Goal: Task Accomplishment & Management: Complete application form

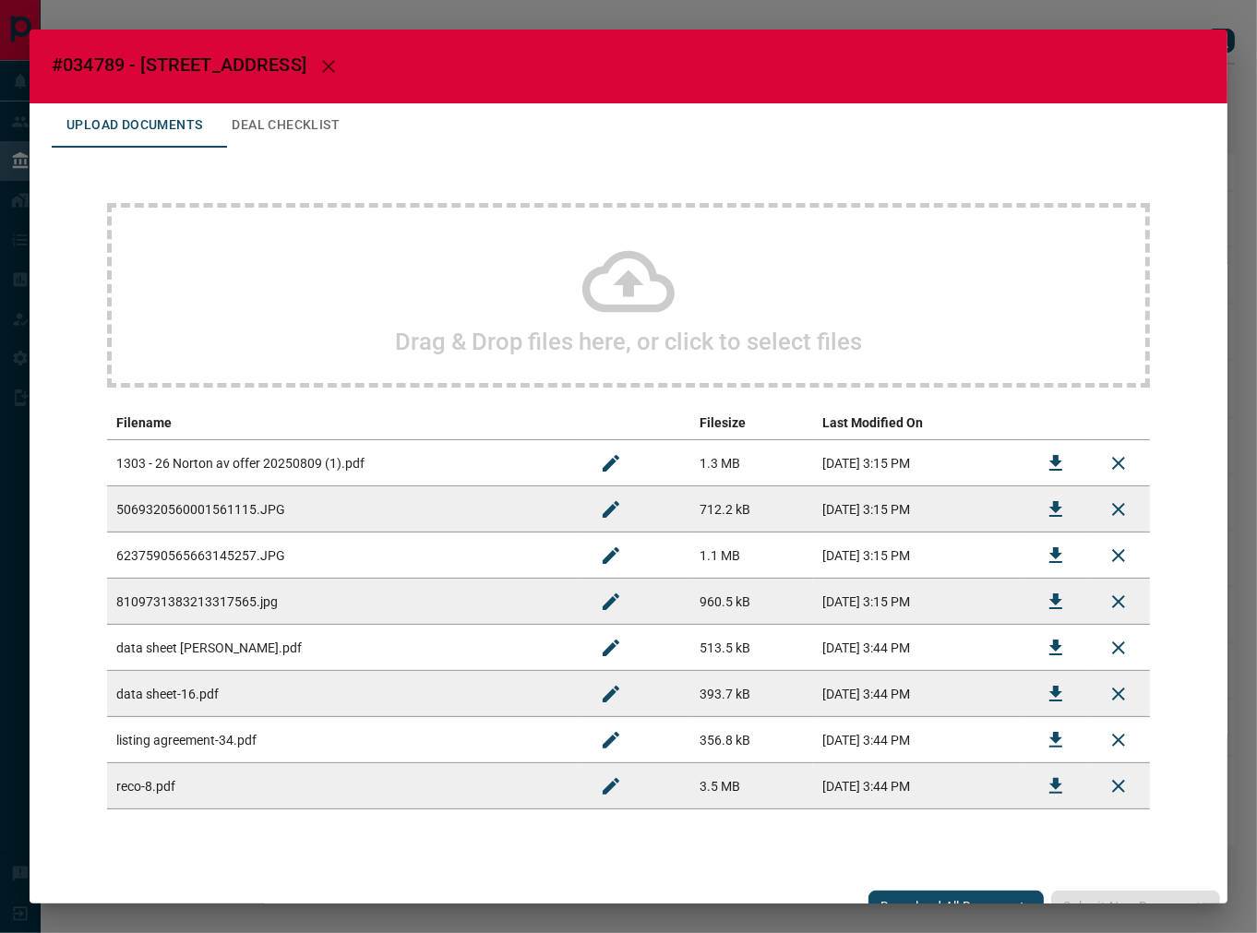
click at [92, 68] on span "#034789 - [STREET_ADDRESS]" at bounding box center [179, 65] width 255 height 22
copy span "034789"
click at [1049, 455] on icon "Download" at bounding box center [1055, 463] width 13 height 16
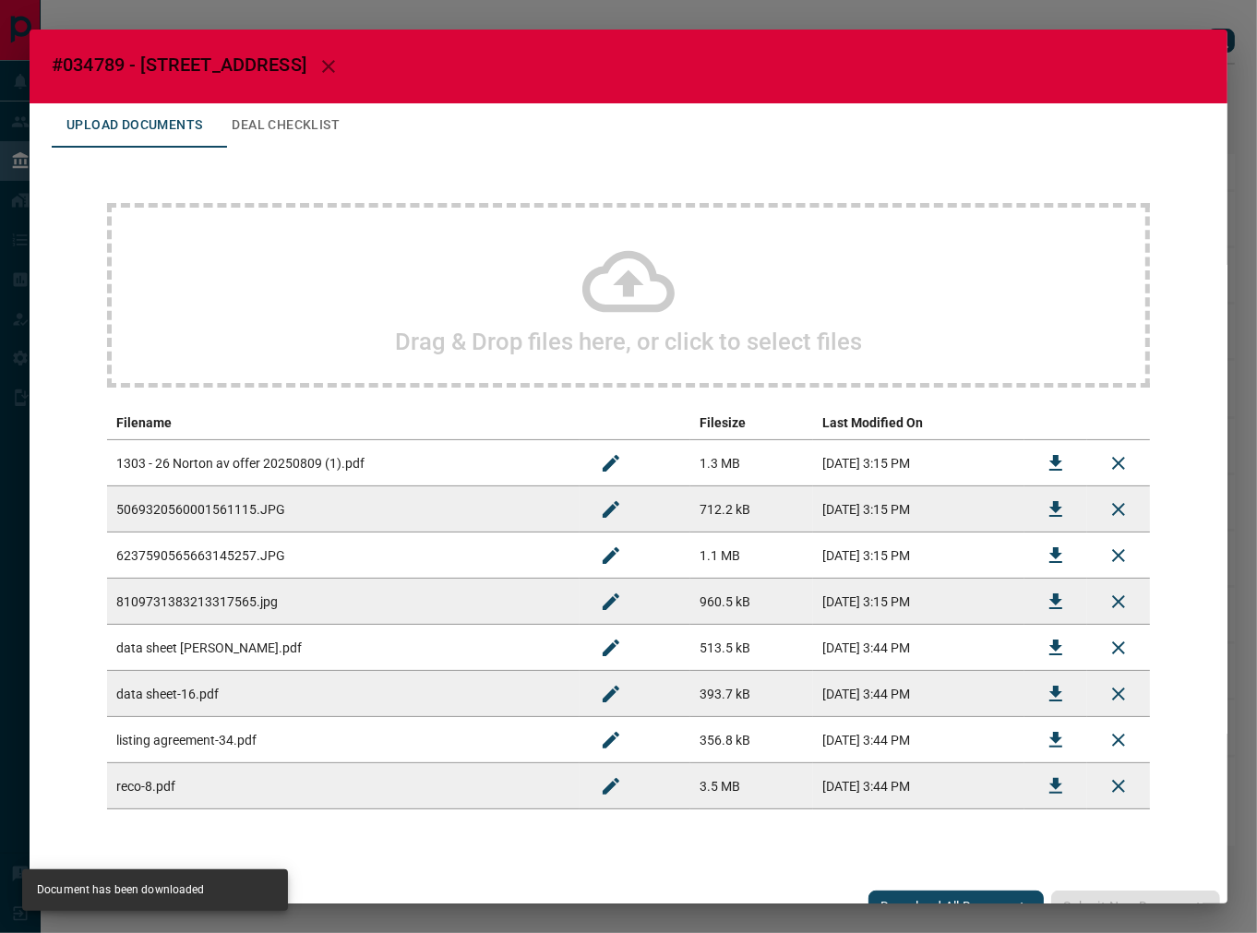
click at [217, 55] on span "#034789 - [STREET_ADDRESS]" at bounding box center [179, 65] width 255 height 22
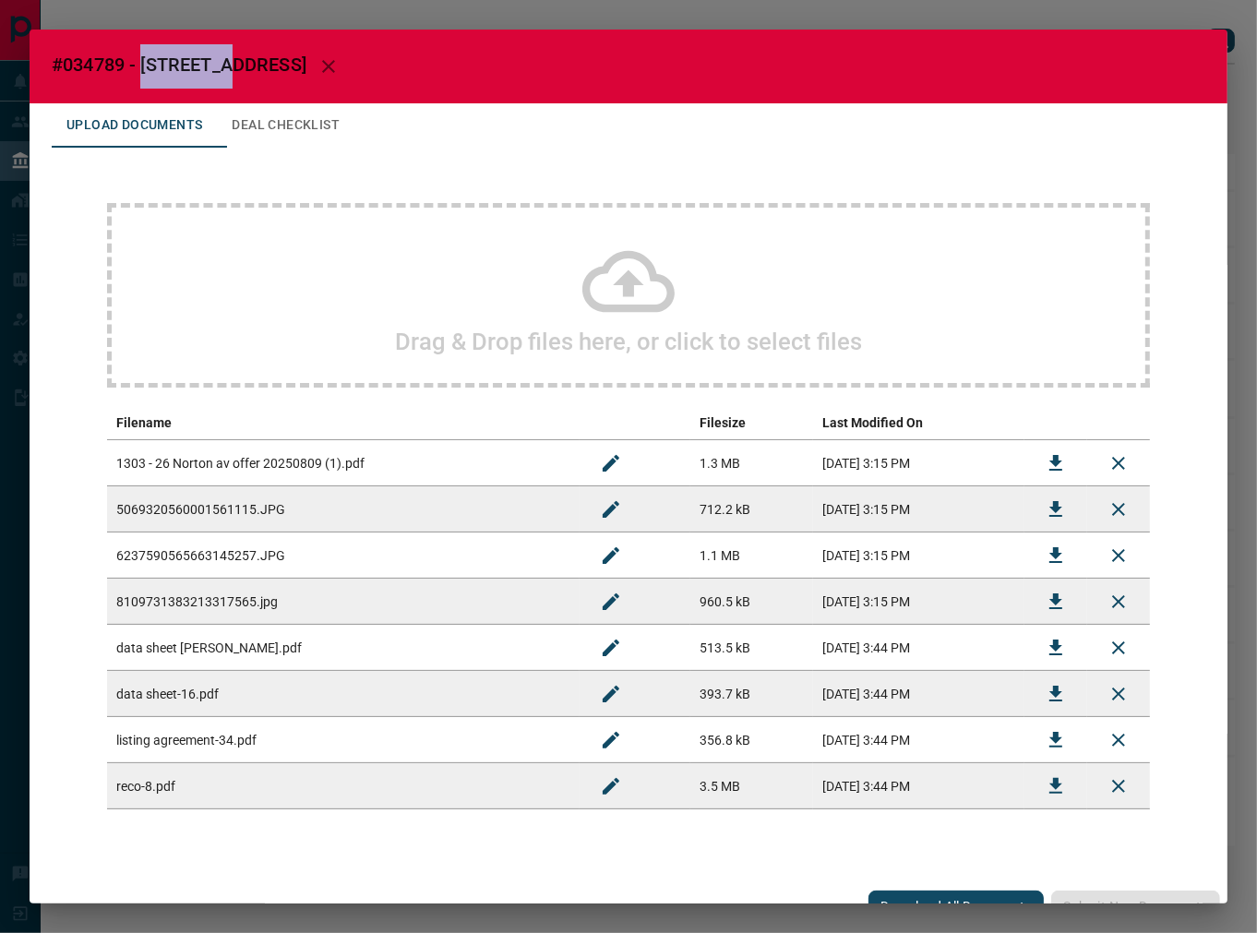
drag, startPoint x: 222, startPoint y: 59, endPoint x: 143, endPoint y: 57, distance: 79.4
click at [143, 57] on span "#034789 - [STREET_ADDRESS]" at bounding box center [179, 65] width 255 height 22
copy span "26 Norton"
click at [1040, 726] on button "Download" at bounding box center [1056, 740] width 44 height 44
click at [265, 132] on button "Deal Checklist" at bounding box center [285, 125] width 137 height 44
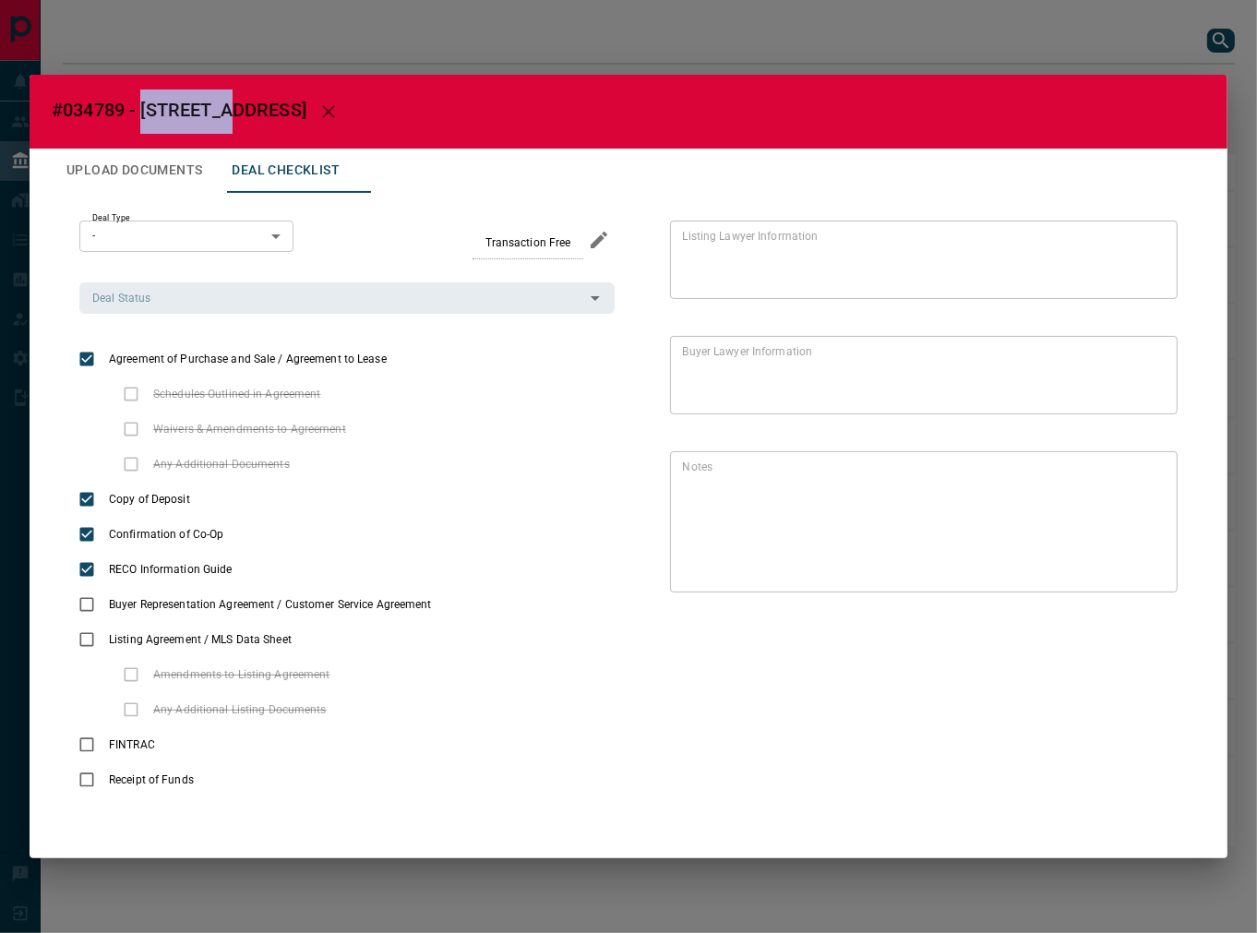
click at [233, 279] on div "Deal Type - * ​ Transaction Free Deal Status Deal Status" at bounding box center [346, 268] width 535 height 94
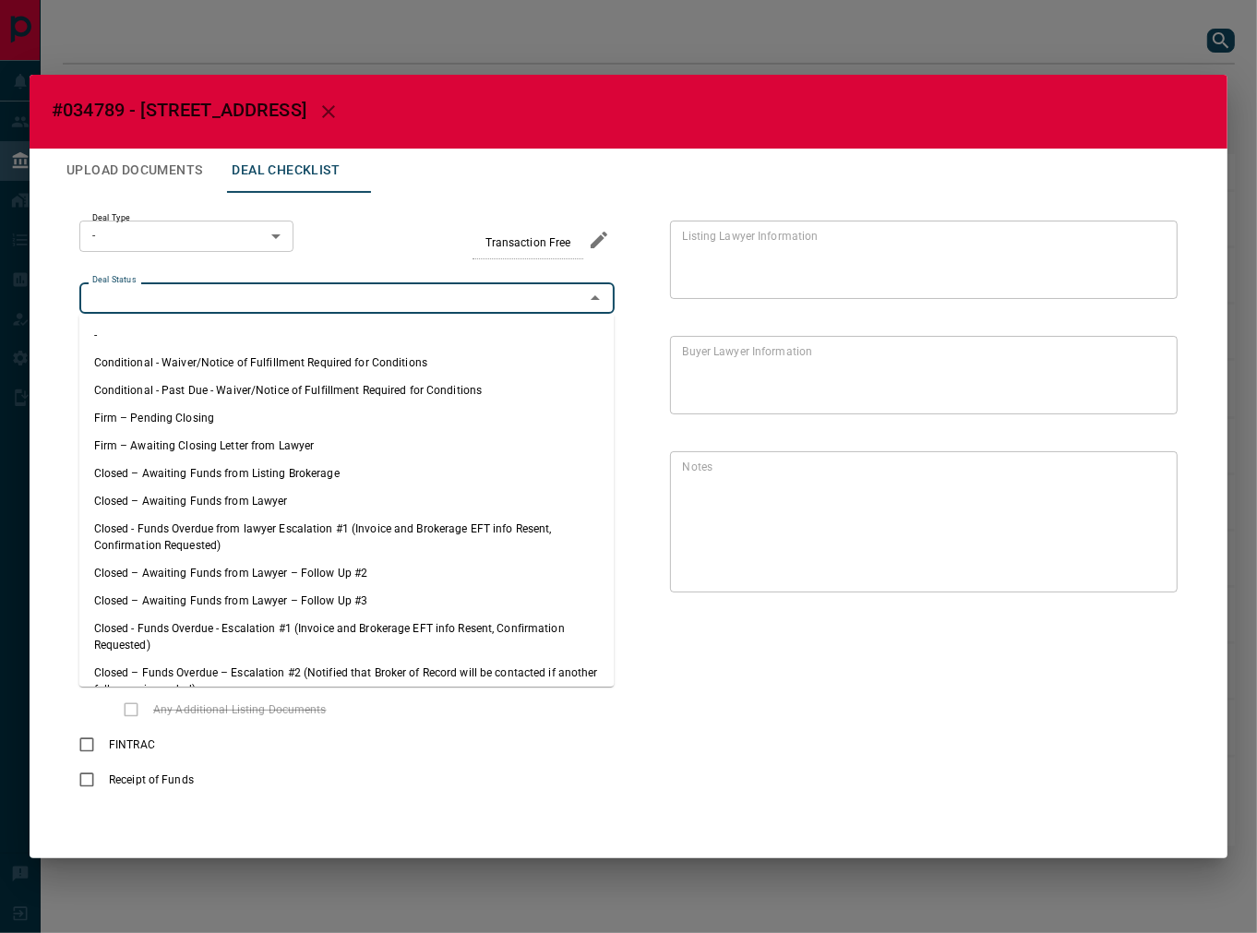
click at [235, 295] on input "Deal Status" at bounding box center [332, 298] width 494 height 20
click at [203, 406] on li "Firm – Pending Closing" at bounding box center [346, 418] width 535 height 28
type input "**********"
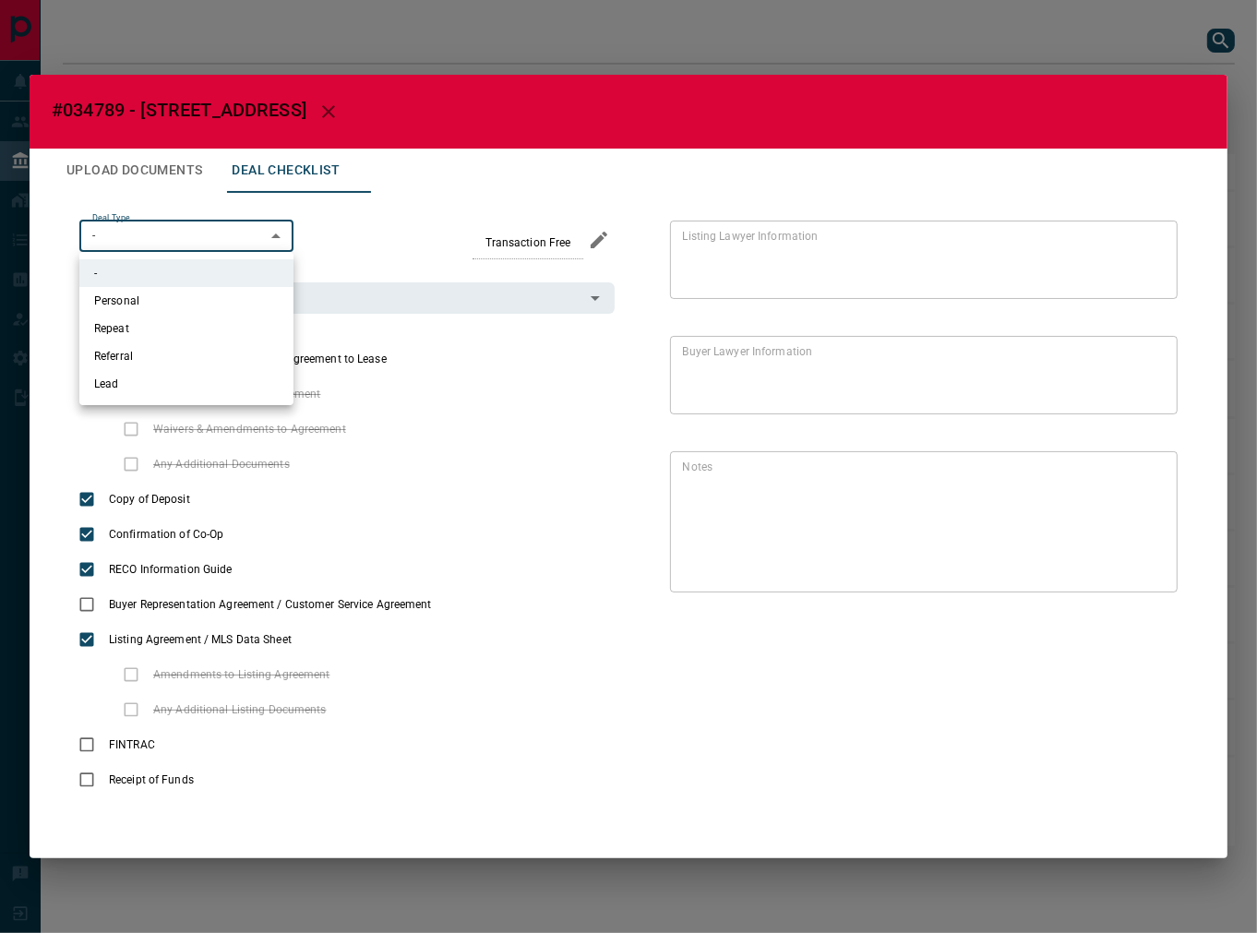
click at [227, 226] on body "Lead Transfers Leads Deals Listings Campaigns Quota Rules Agent Quotas Admin Mo…" at bounding box center [628, 432] width 1257 height 865
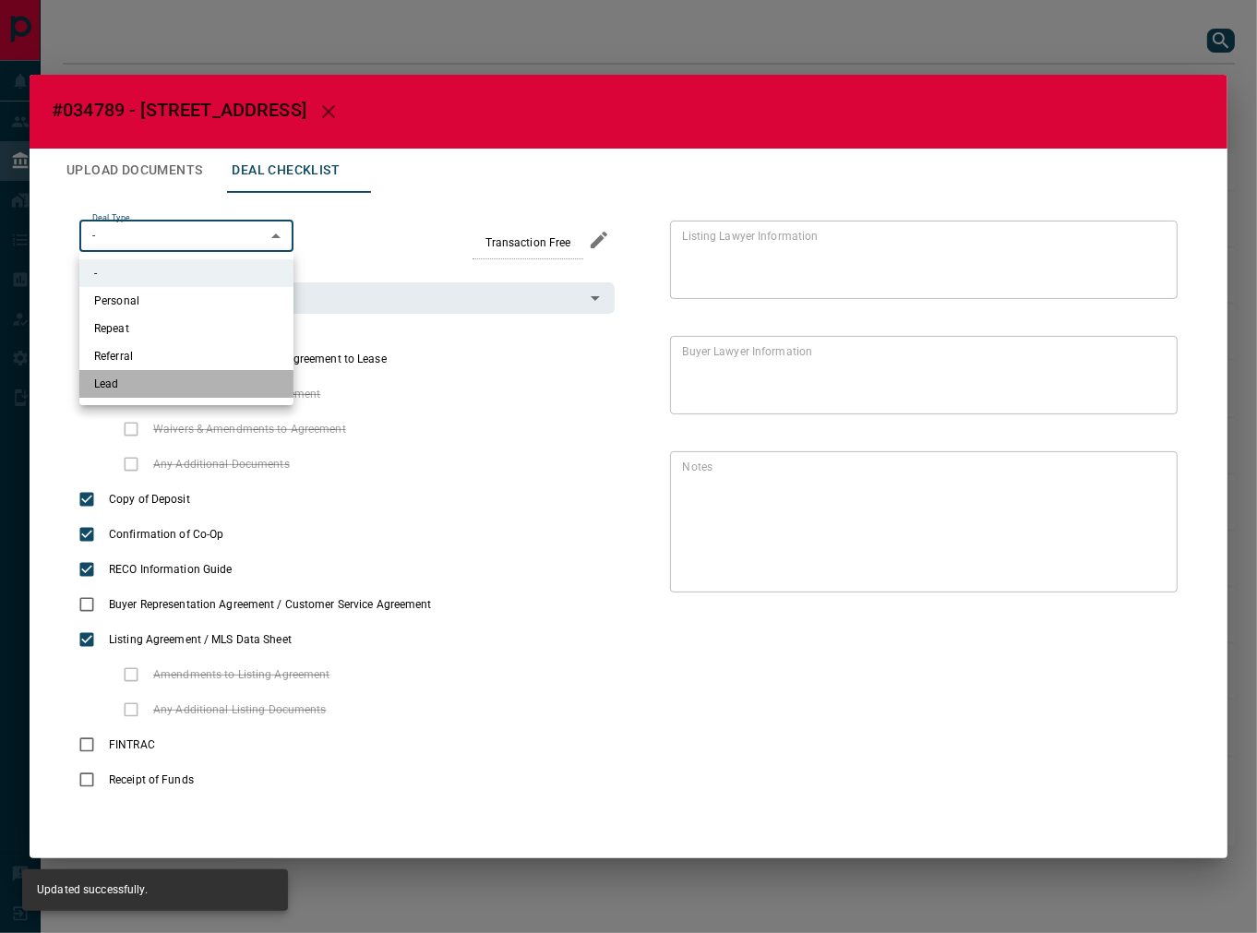
drag, startPoint x: 192, startPoint y: 389, endPoint x: 176, endPoint y: 229, distance: 161.3
click at [191, 389] on li "Lead" at bounding box center [186, 384] width 214 height 28
type input "*"
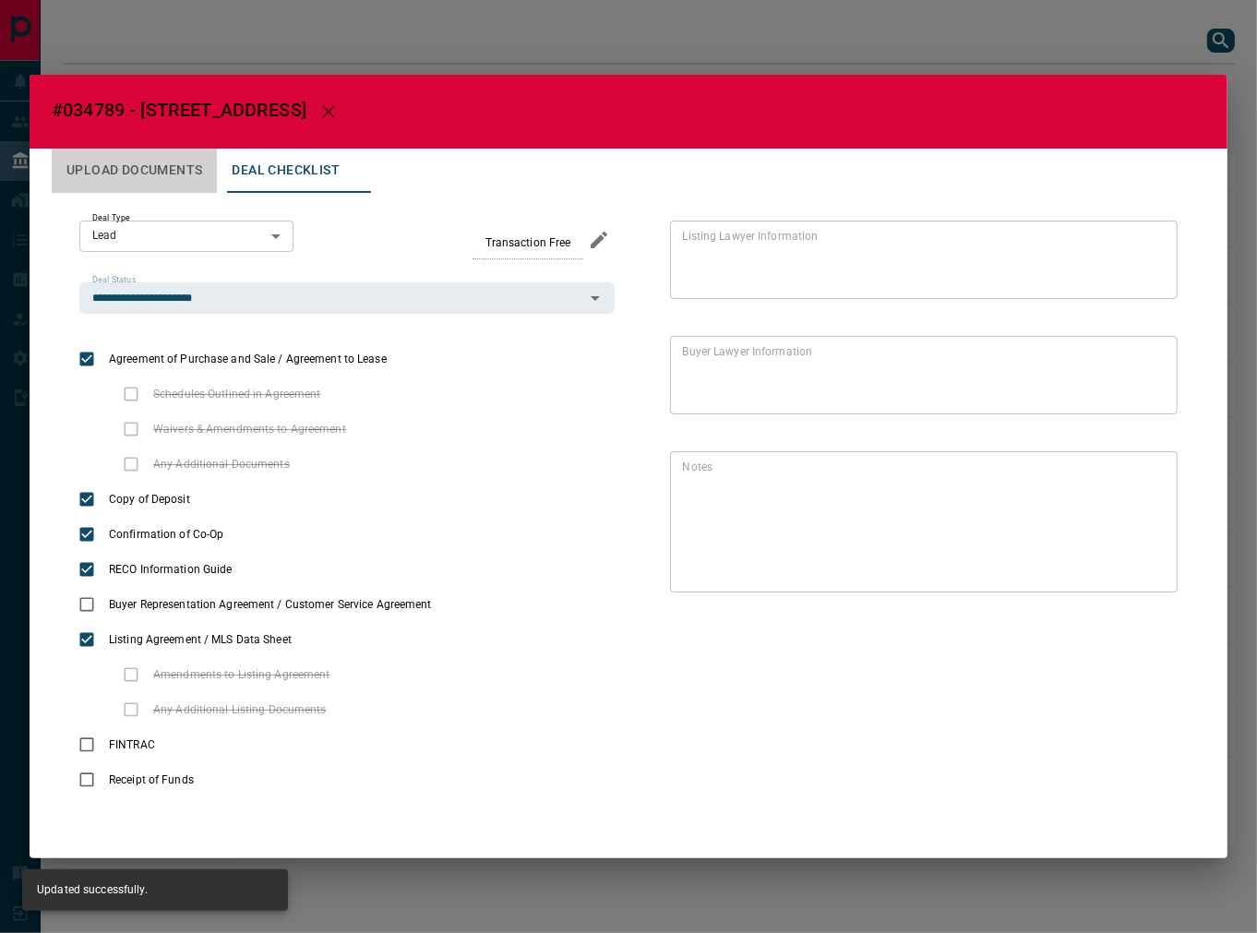
click at [173, 181] on button "Upload Documents" at bounding box center [134, 171] width 165 height 44
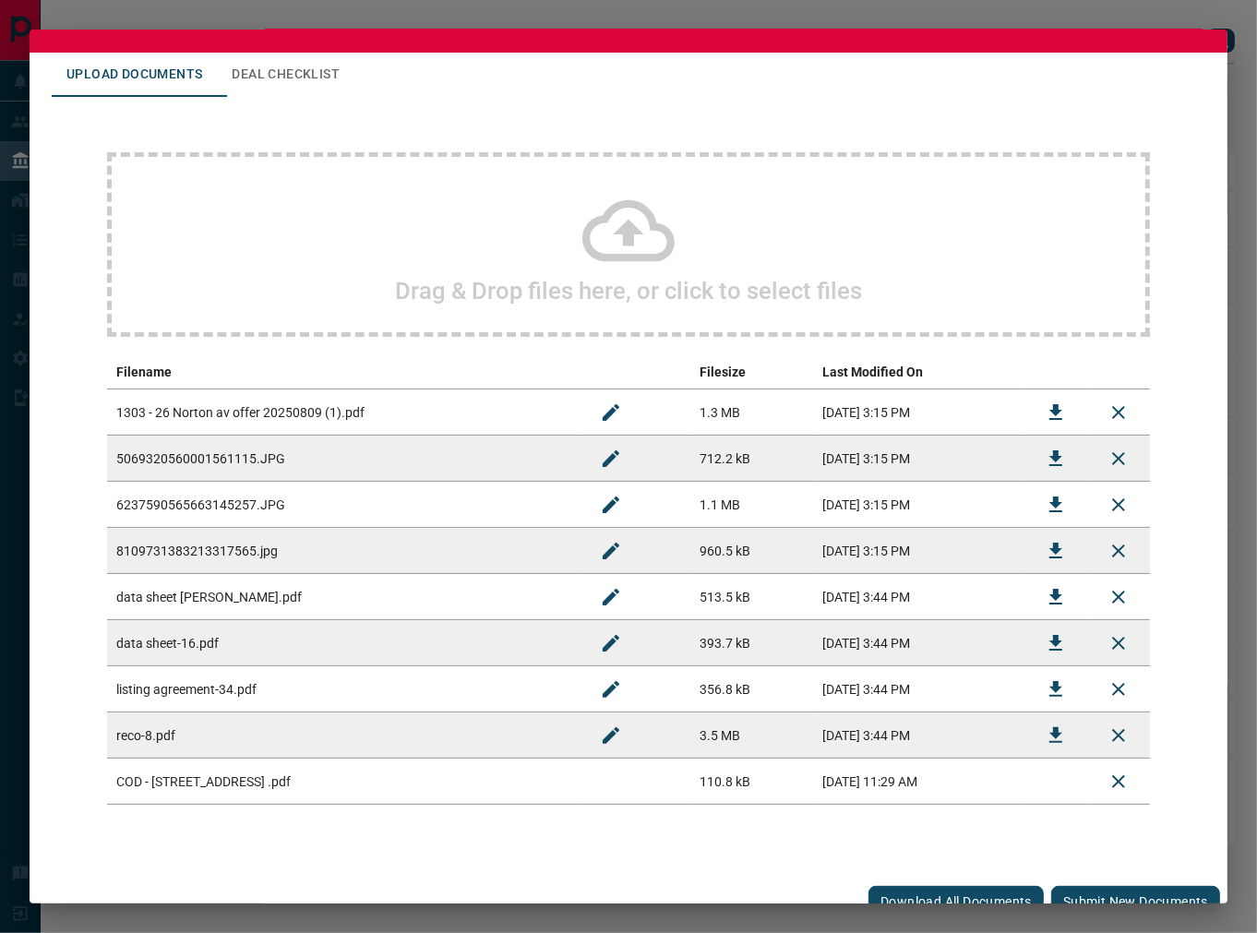
scroll to position [71, 0]
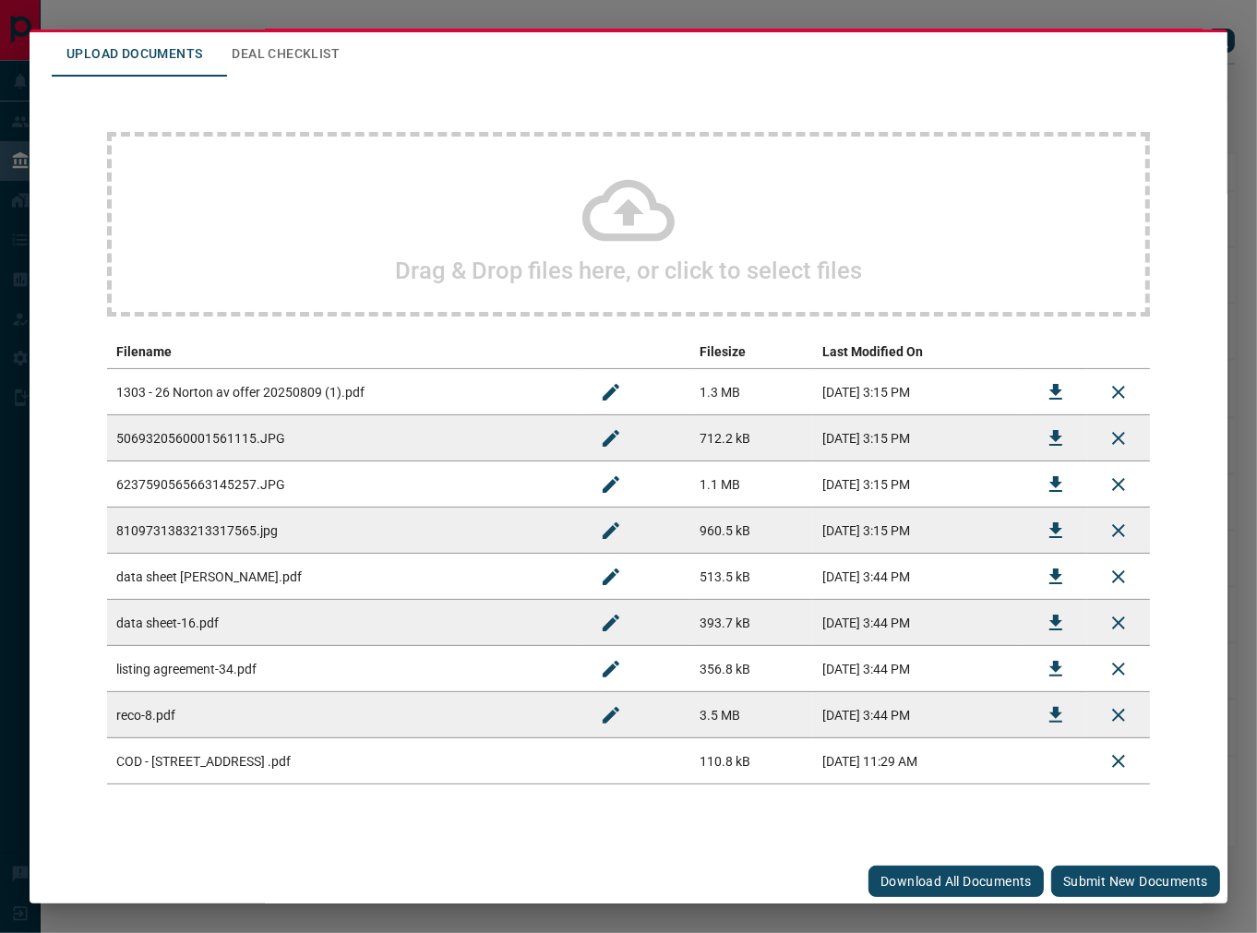
click at [325, 49] on button "Deal Checklist" at bounding box center [285, 54] width 137 height 44
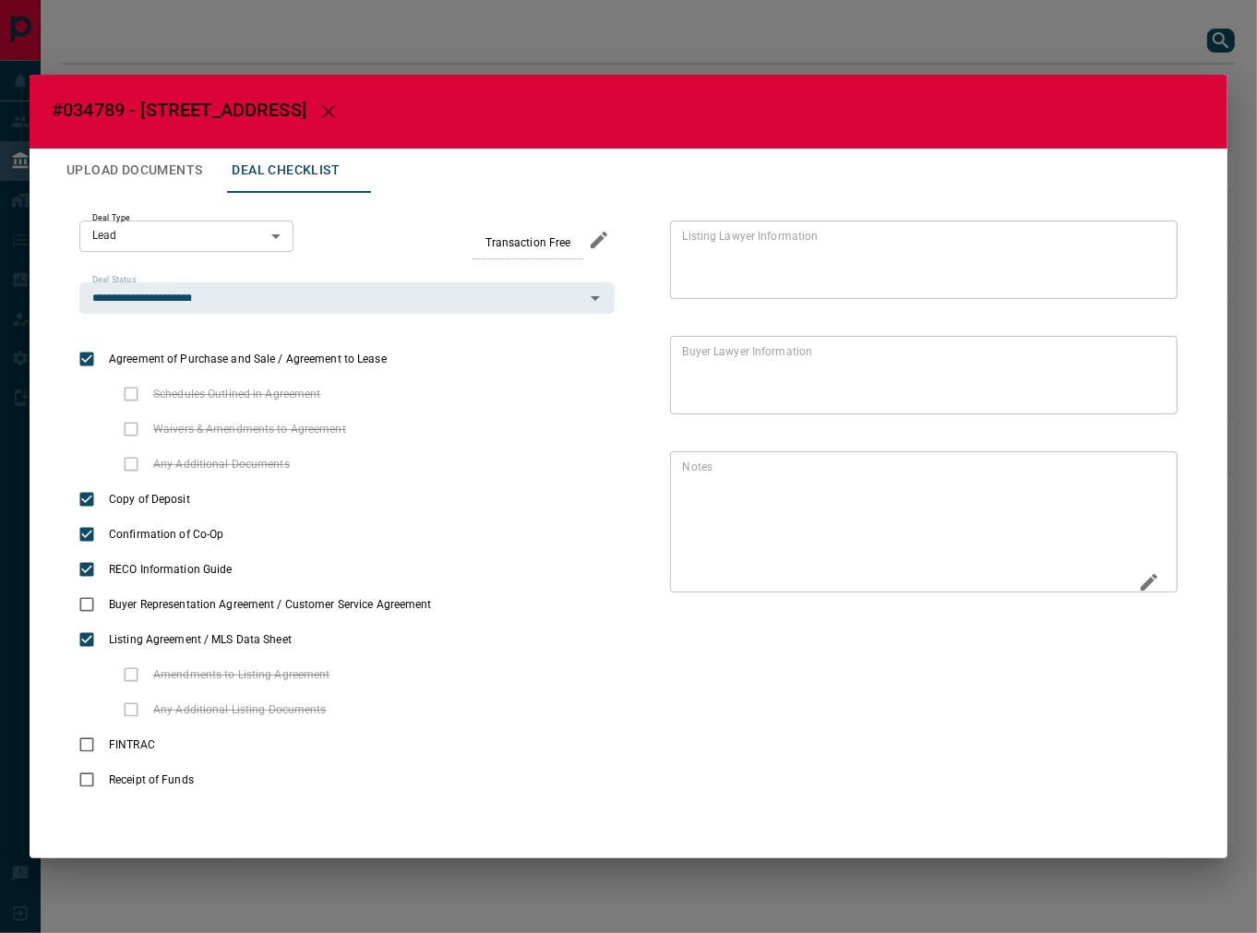
scroll to position [0, 0]
click at [1165, 588] on div "* Notes" at bounding box center [924, 521] width 508 height 141
click at [1138, 592] on icon "Edit" at bounding box center [1149, 582] width 22 height 22
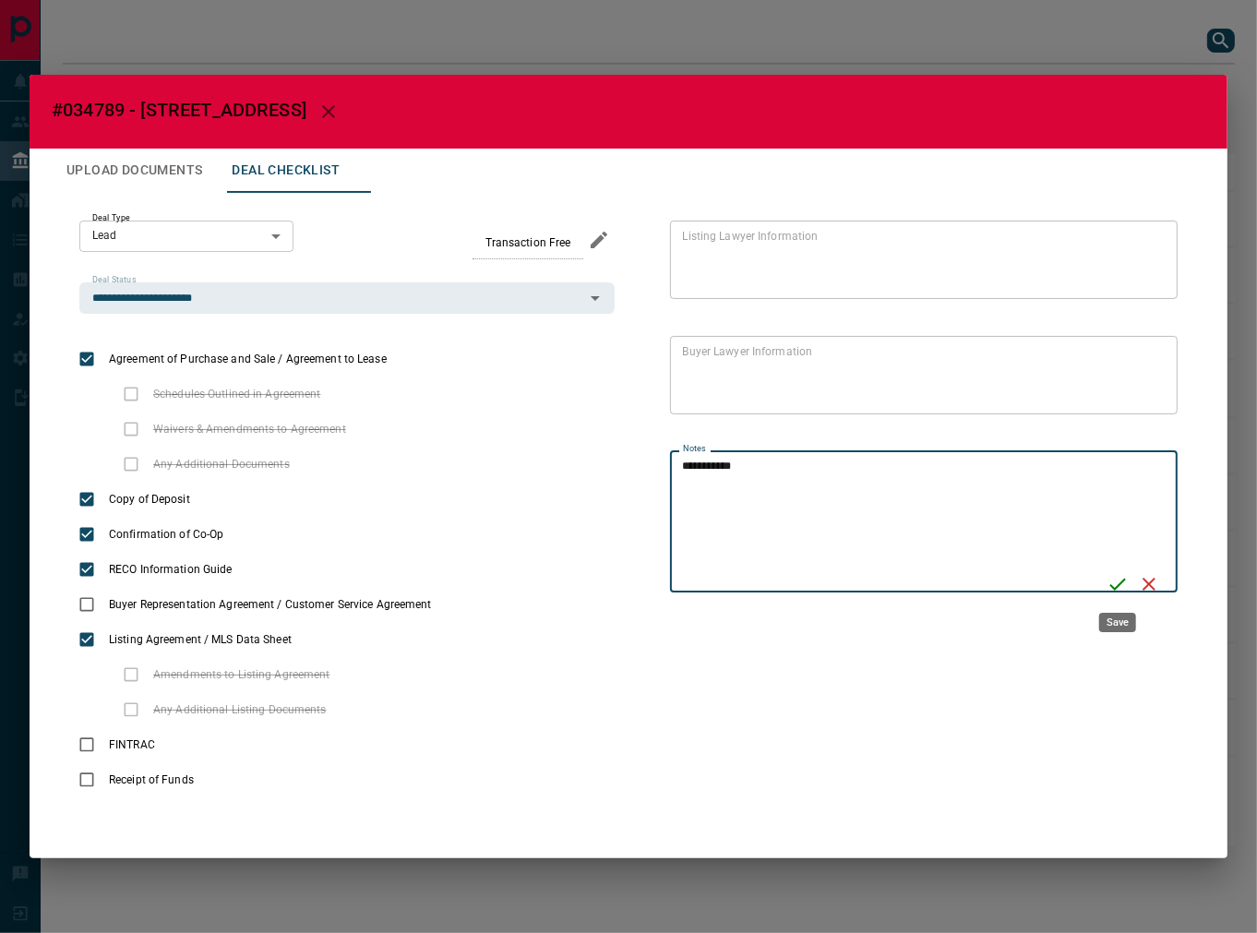
type textarea "**********"
click at [1118, 587] on icon "Save" at bounding box center [1118, 585] width 17 height 12
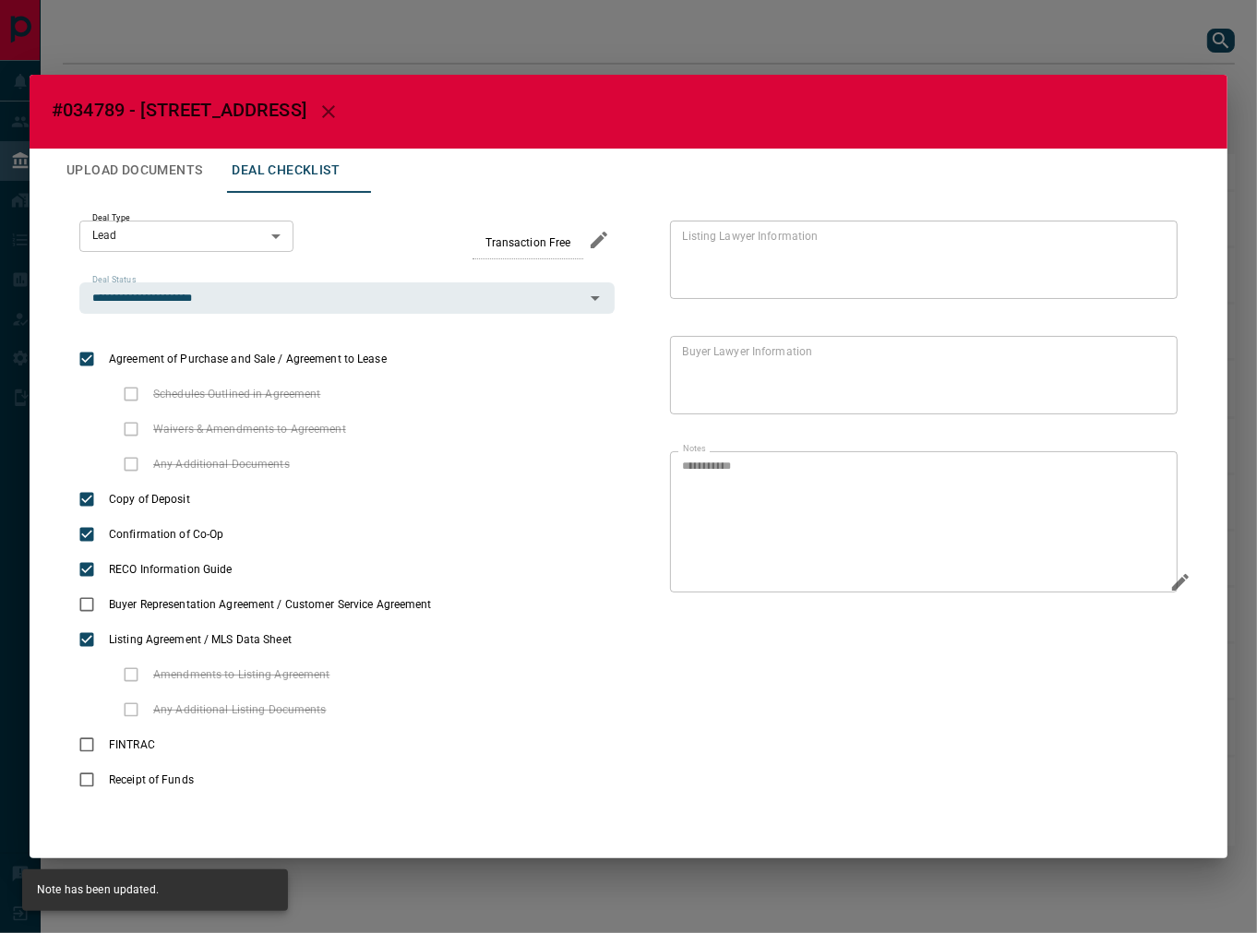
click at [205, 164] on button "Upload Documents" at bounding box center [134, 171] width 165 height 44
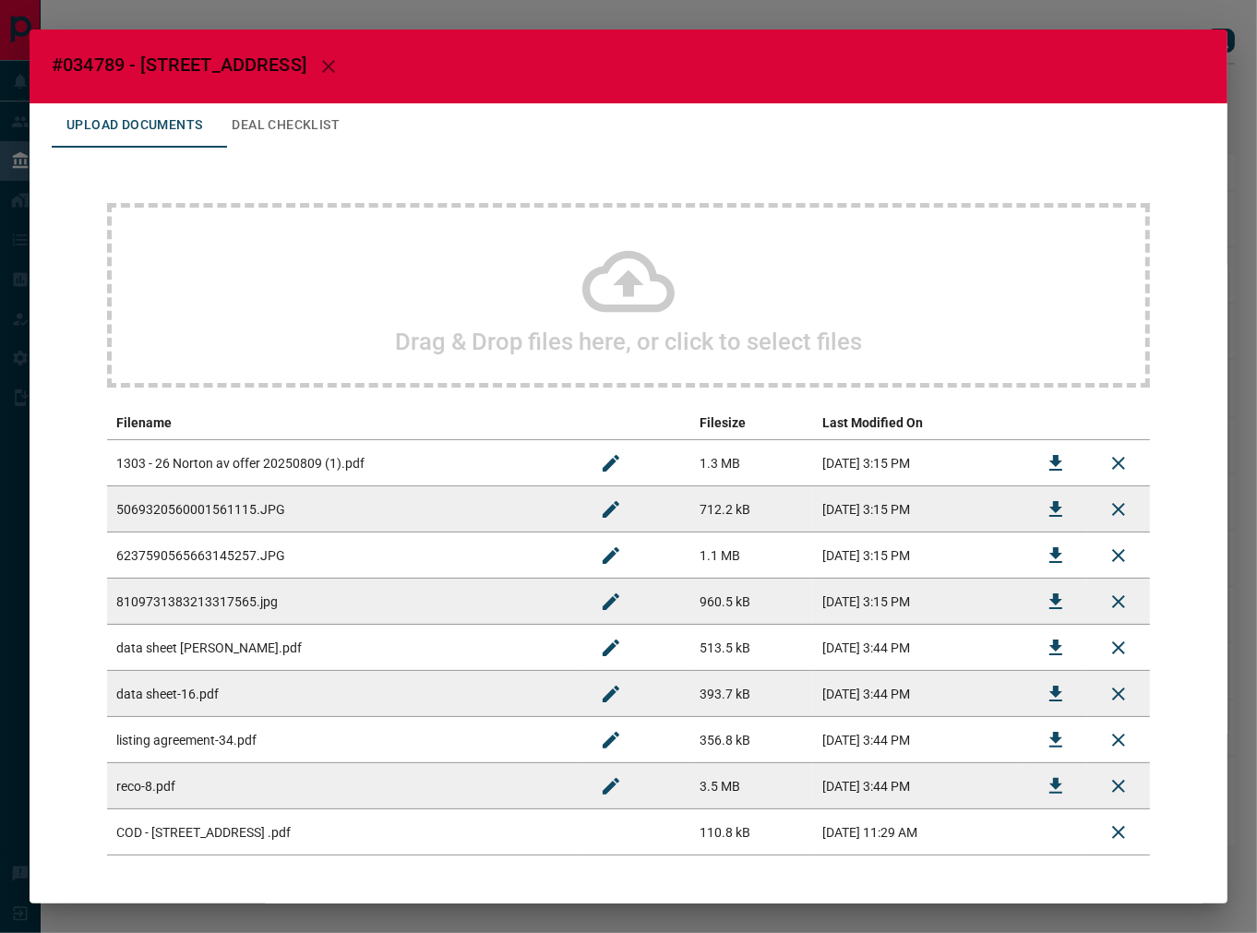
click at [347, 340] on div "Drag & Drop files here, or click to select files" at bounding box center [628, 295] width 1043 height 185
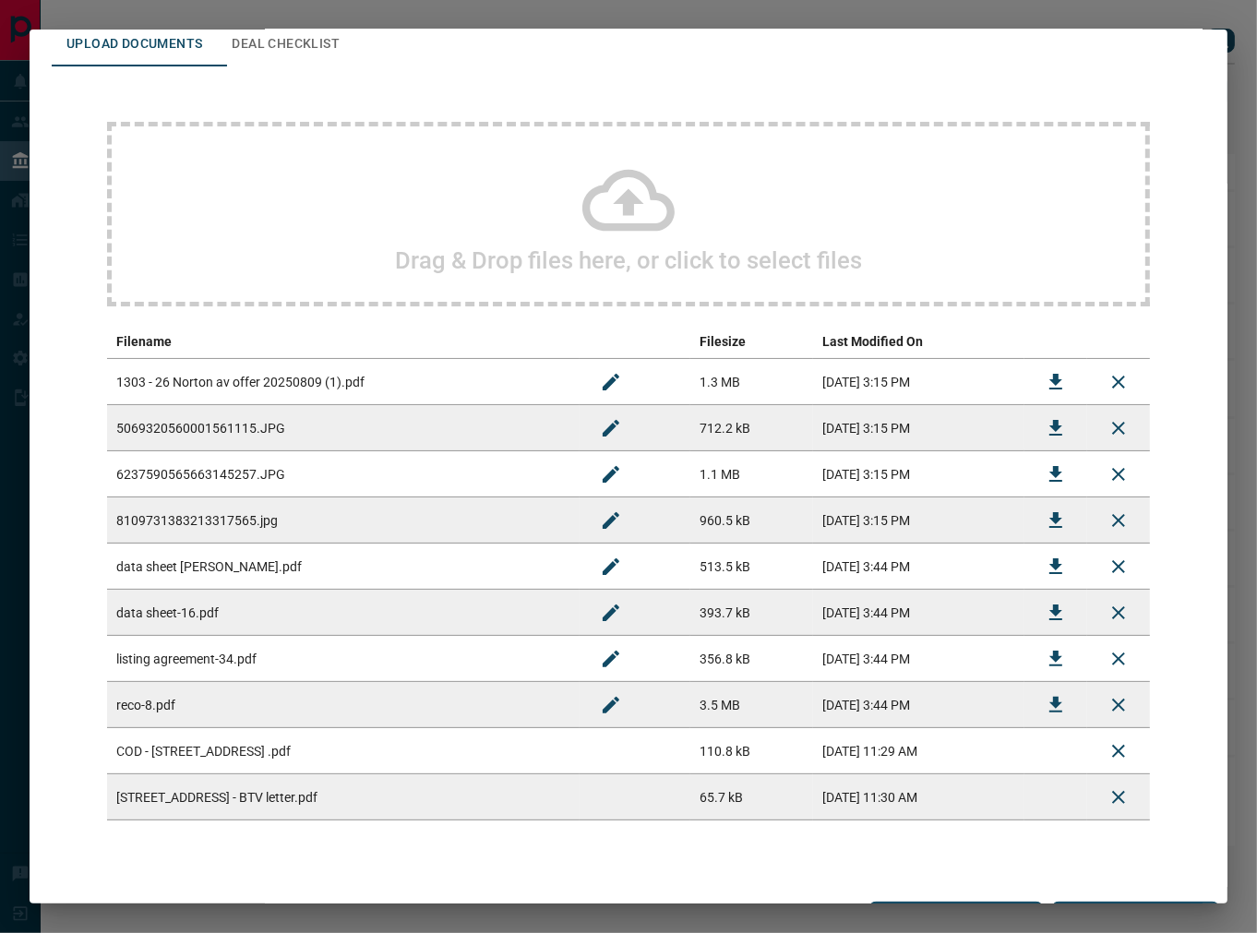
scroll to position [117, 0]
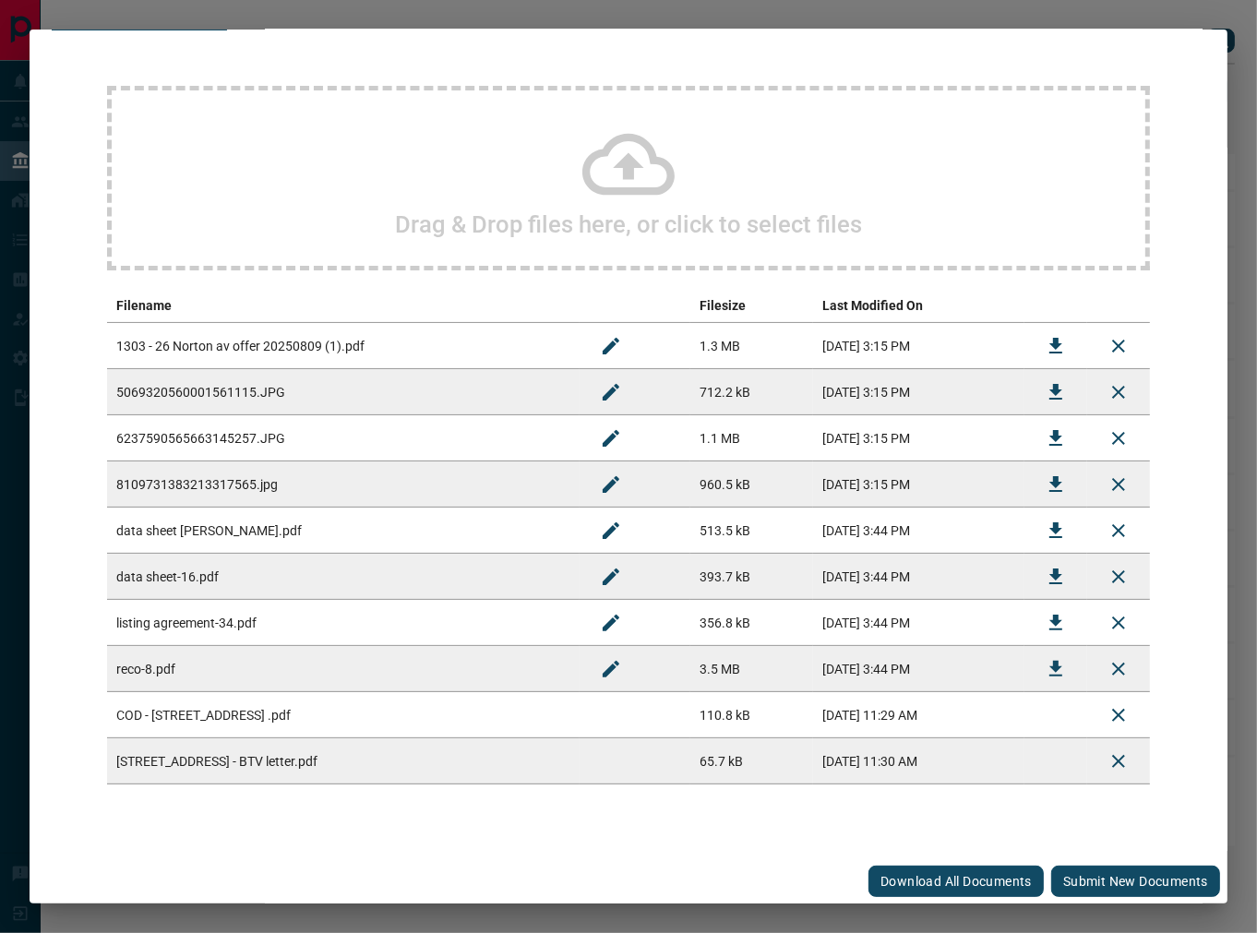
click at [1112, 874] on button "Submit new documents" at bounding box center [1135, 881] width 169 height 31
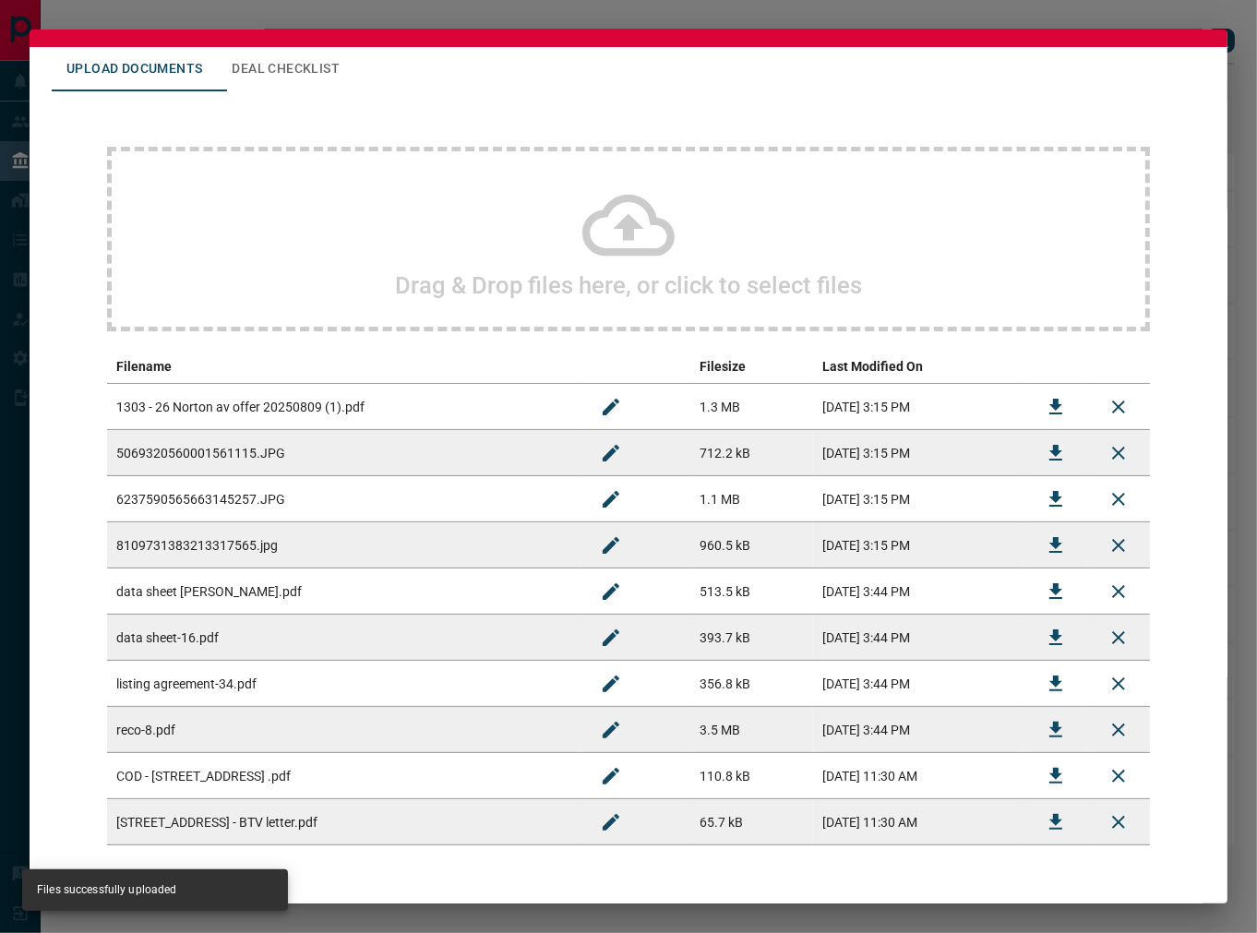
scroll to position [0, 0]
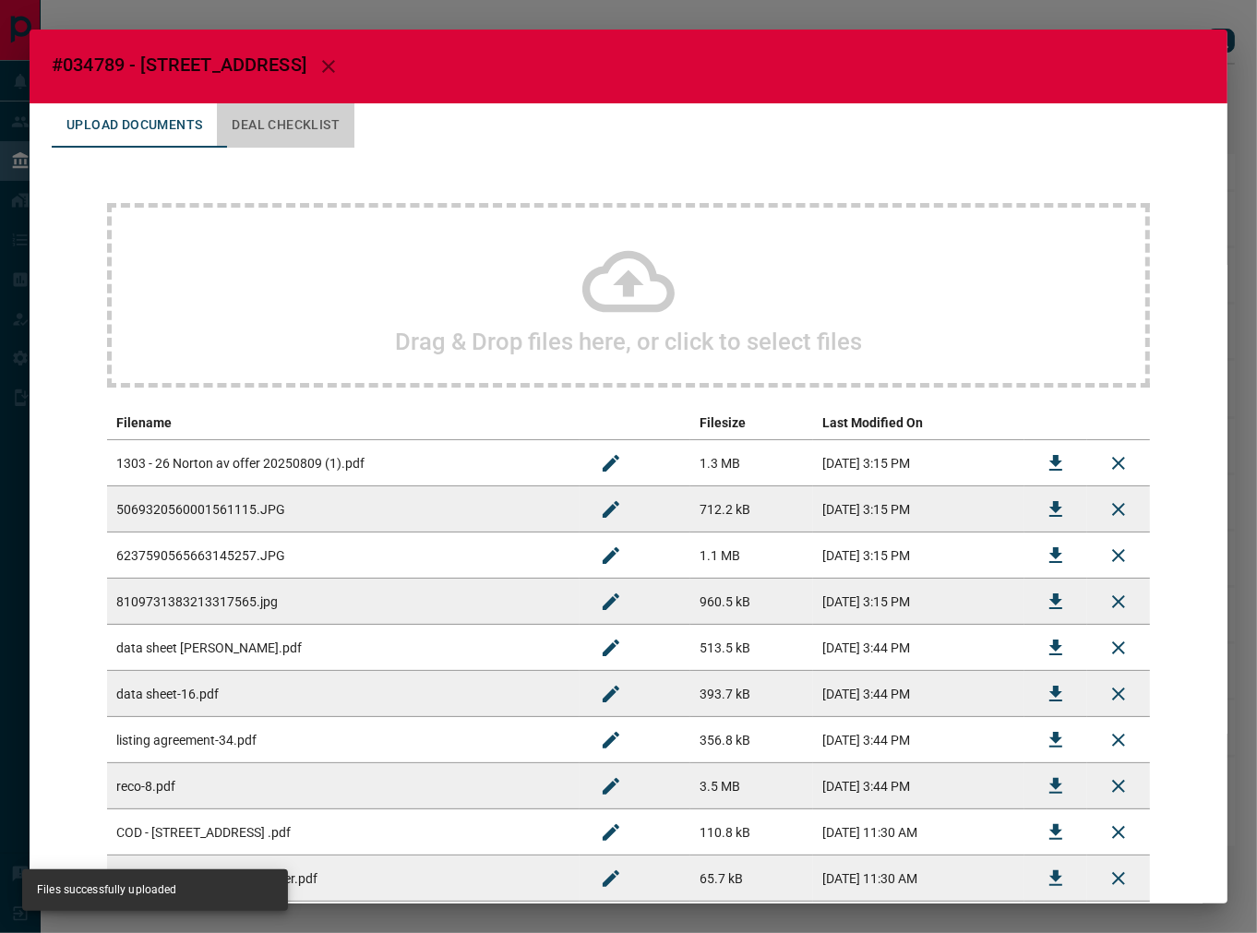
drag, startPoint x: 339, startPoint y: 124, endPoint x: 360, endPoint y: 134, distance: 23.5
click at [339, 124] on button "Deal Checklist" at bounding box center [285, 125] width 137 height 44
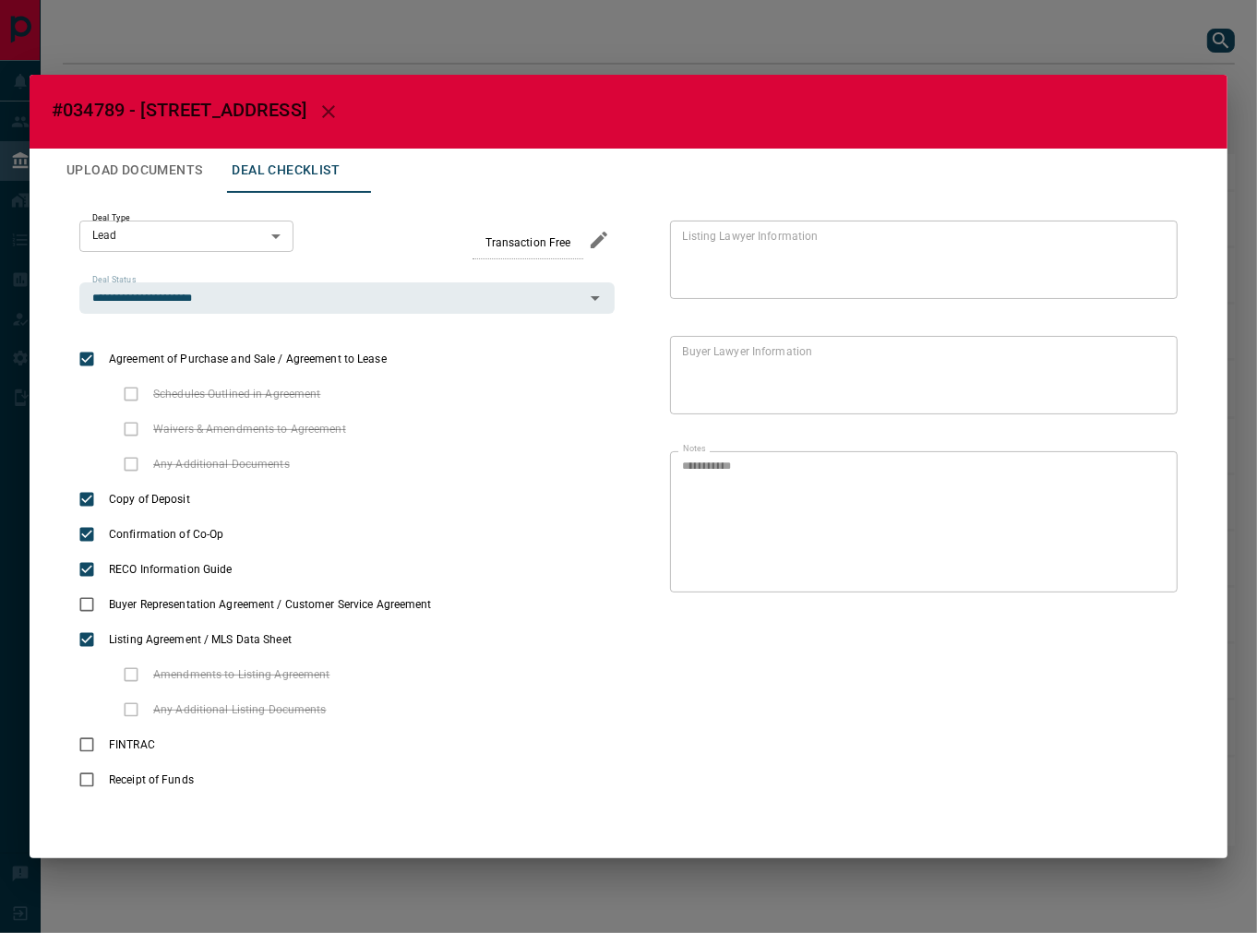
click at [190, 180] on button "Upload Documents" at bounding box center [134, 171] width 165 height 44
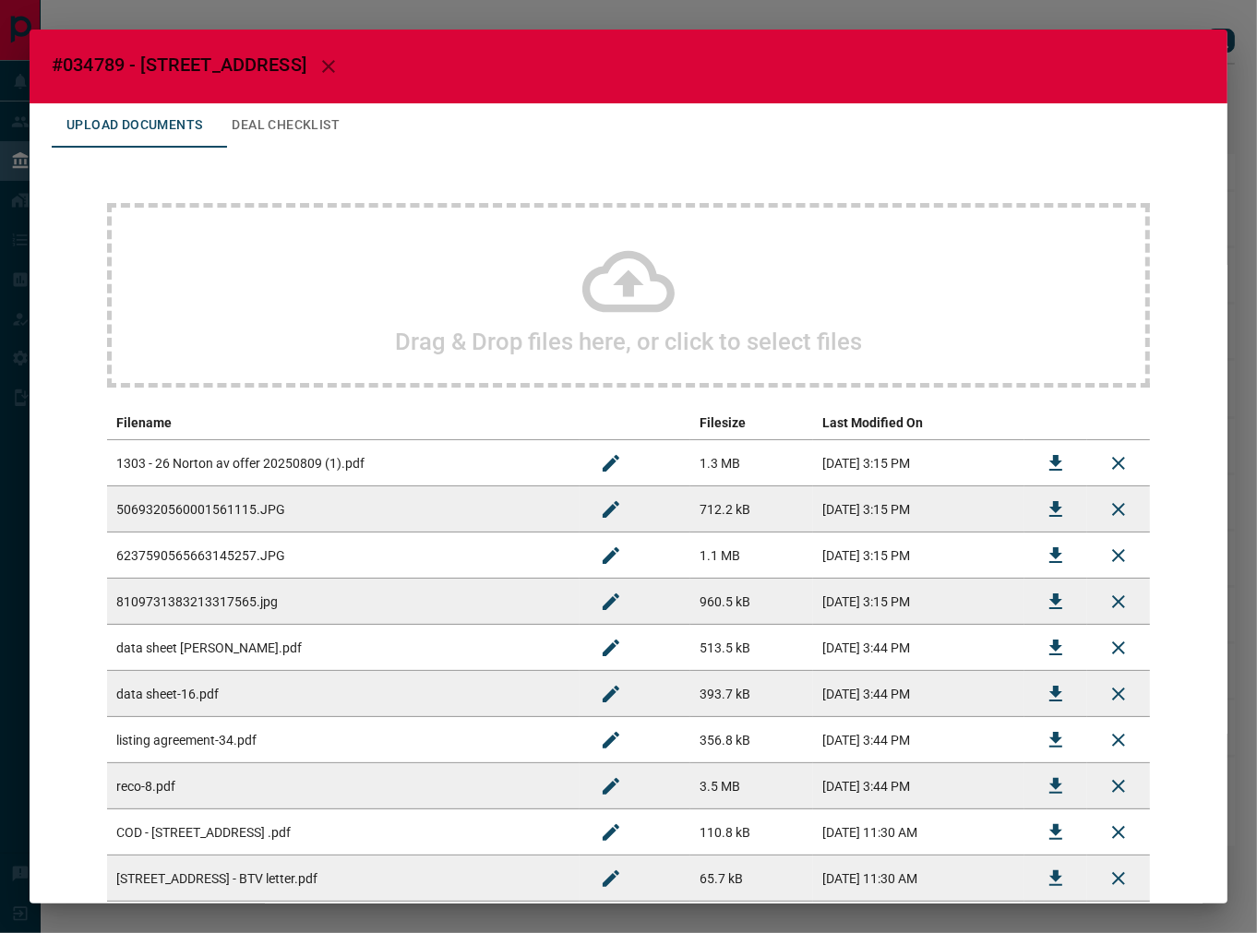
click at [293, 143] on button "Deal Checklist" at bounding box center [285, 125] width 137 height 44
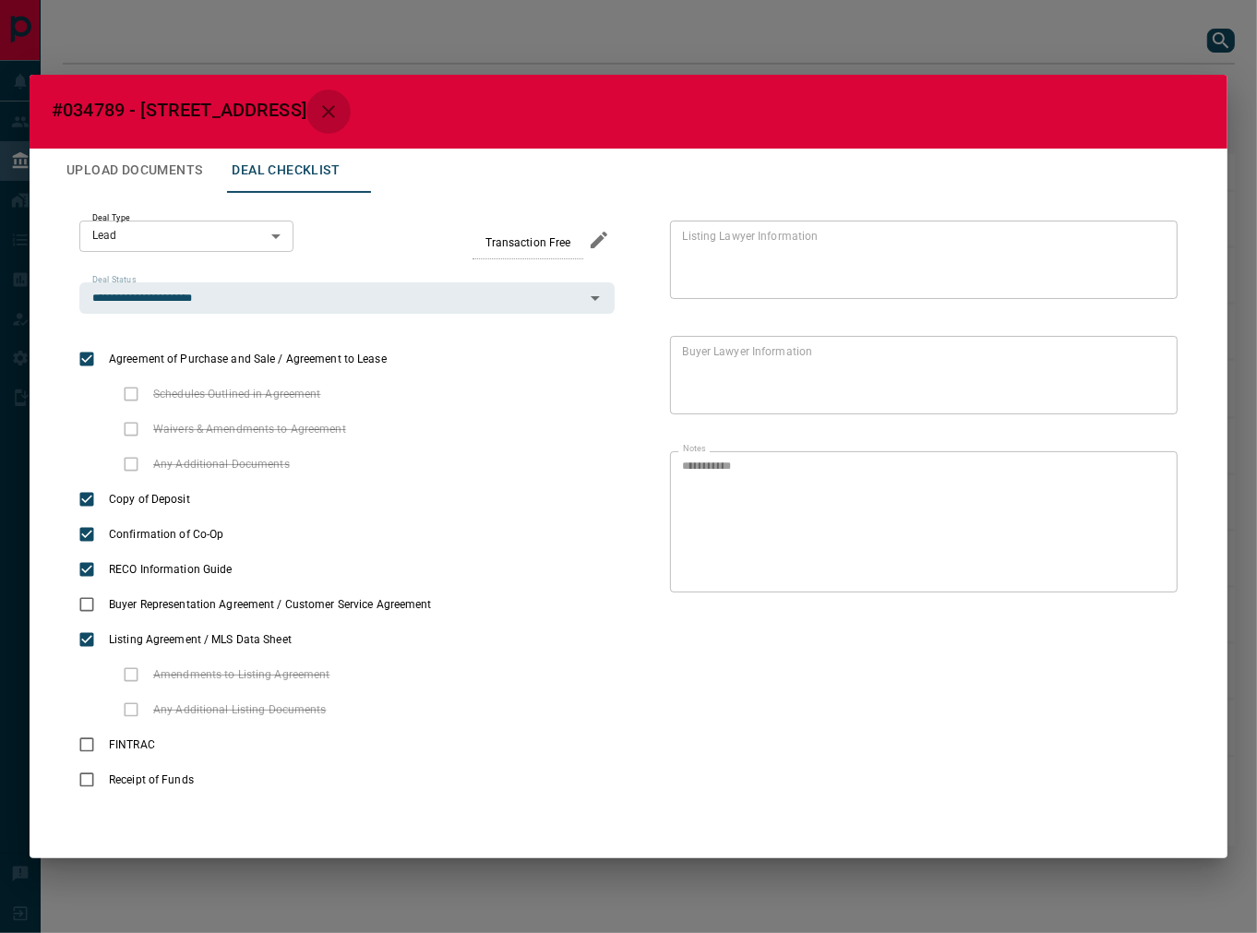
click at [321, 118] on icon "button" at bounding box center [328, 112] width 22 height 22
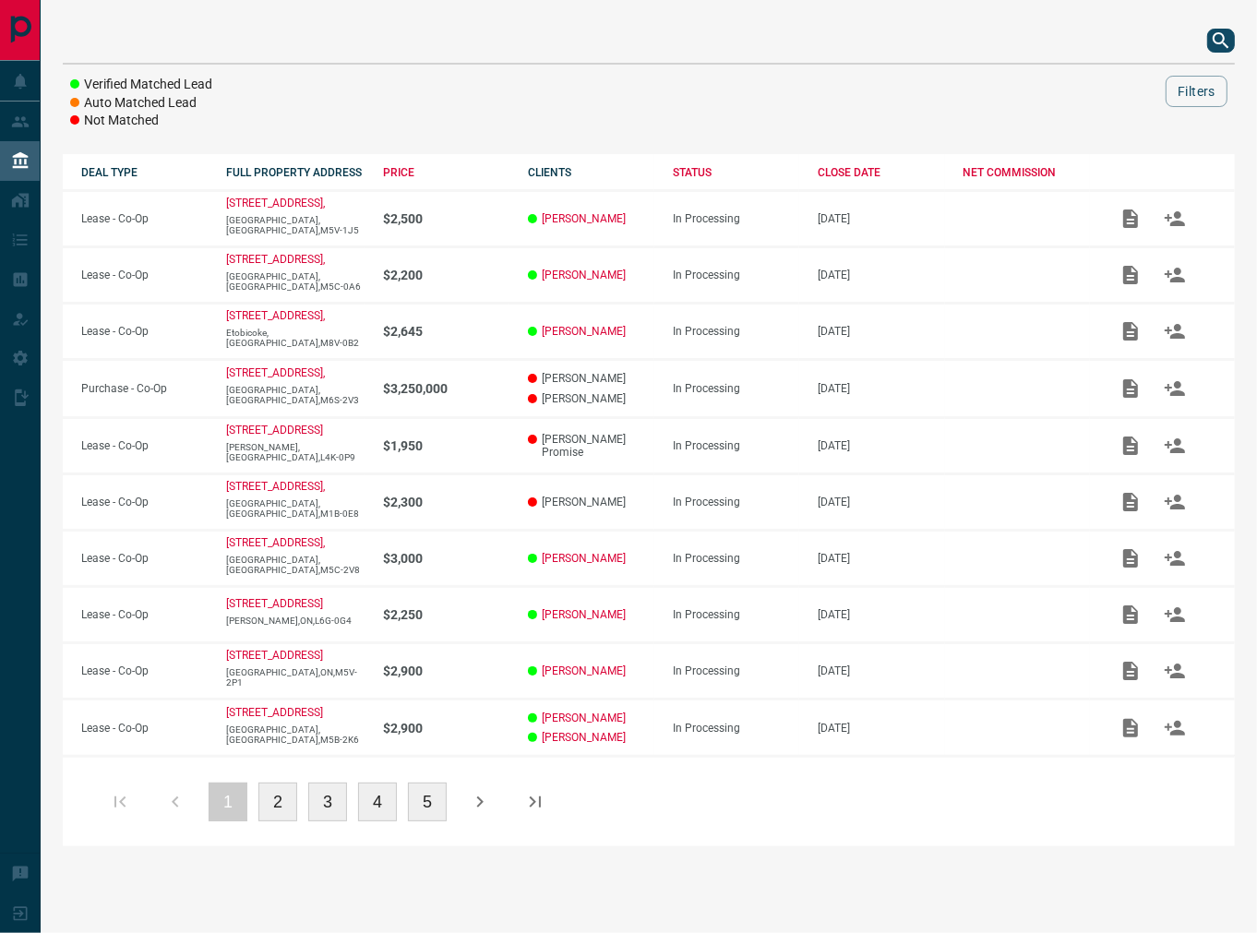
click at [1212, 44] on icon "search button" at bounding box center [1221, 41] width 22 height 22
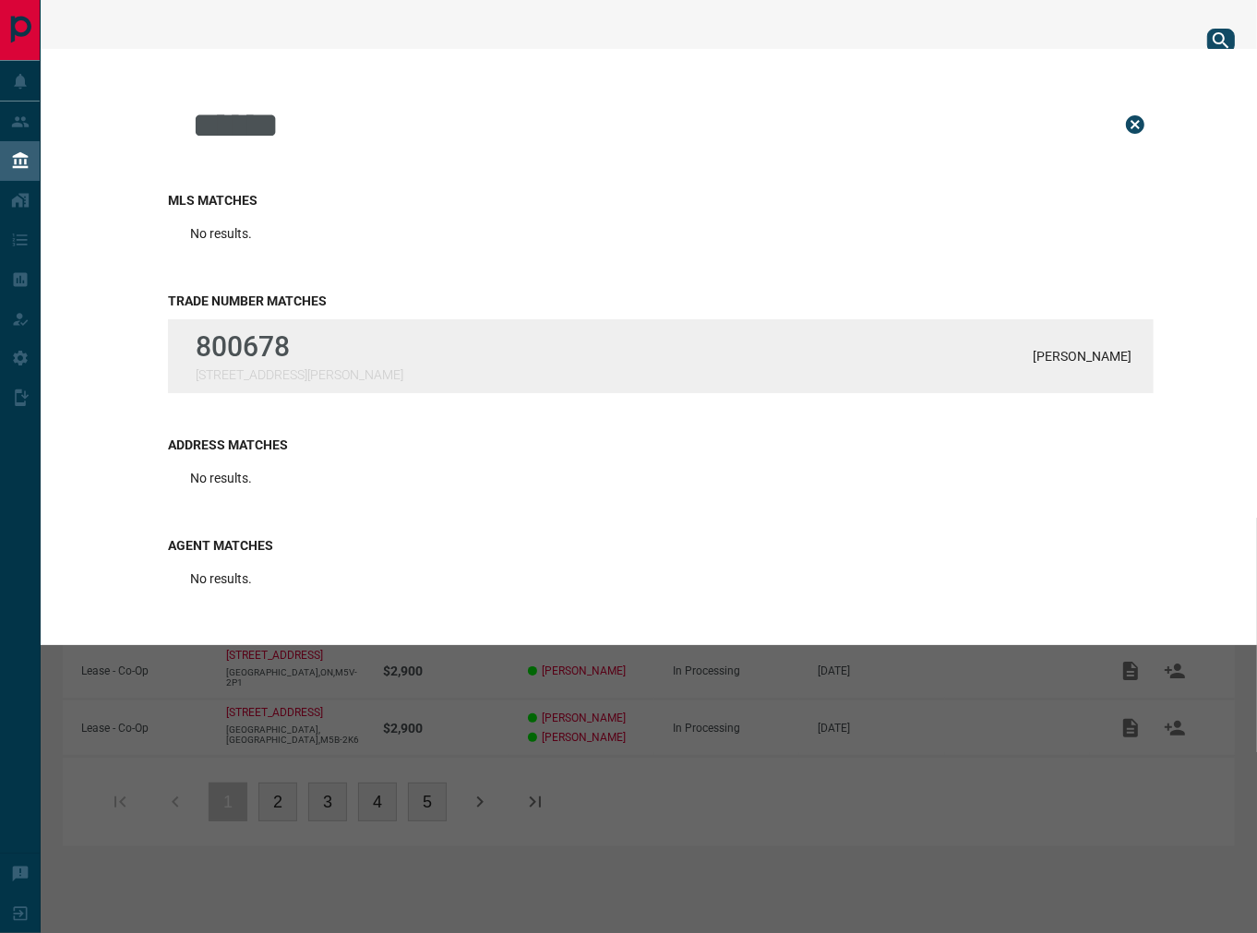
type input "******"
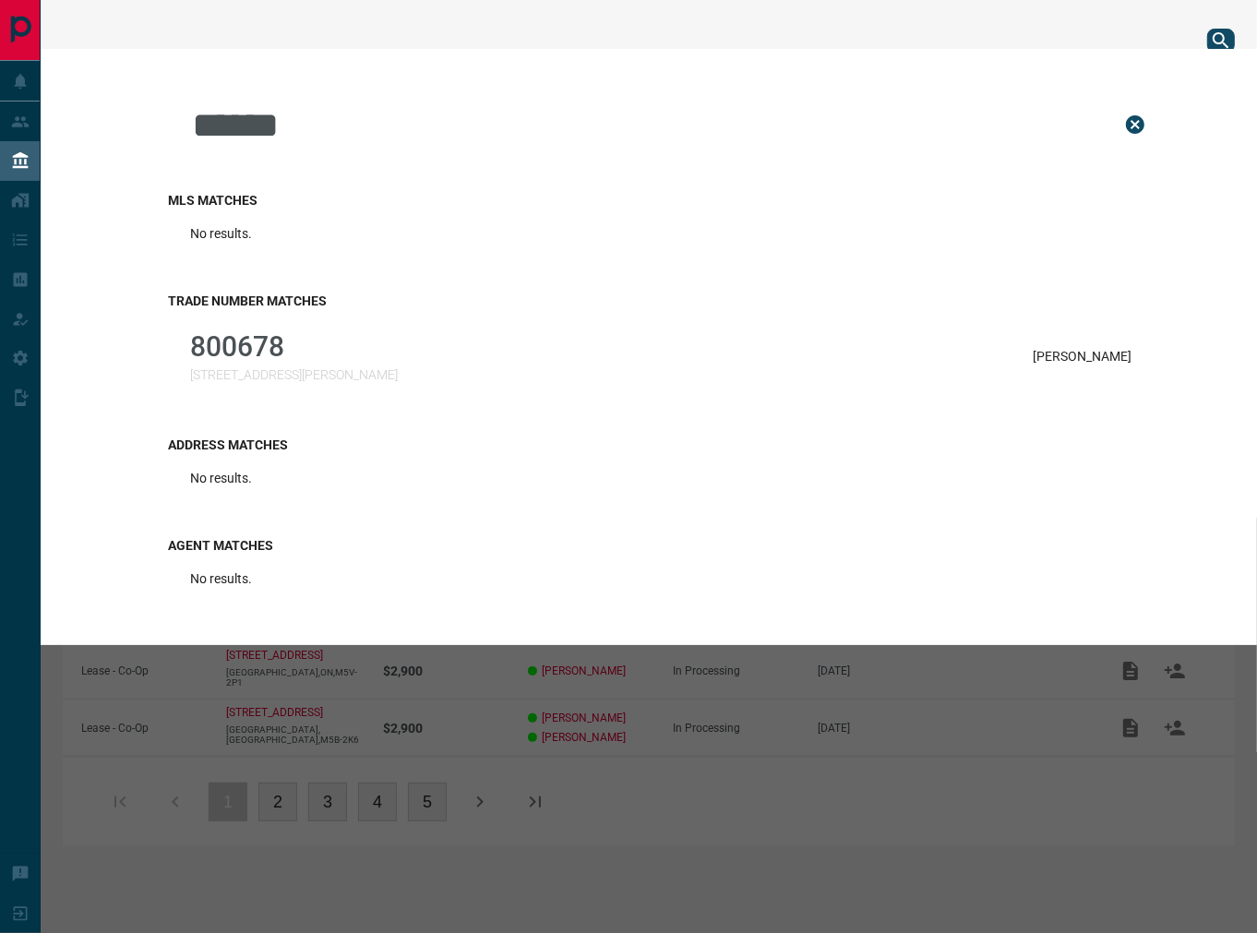
click at [274, 362] on div "800678 [STREET_ADDRESS][PERSON_NAME]" at bounding box center [294, 356] width 208 height 52
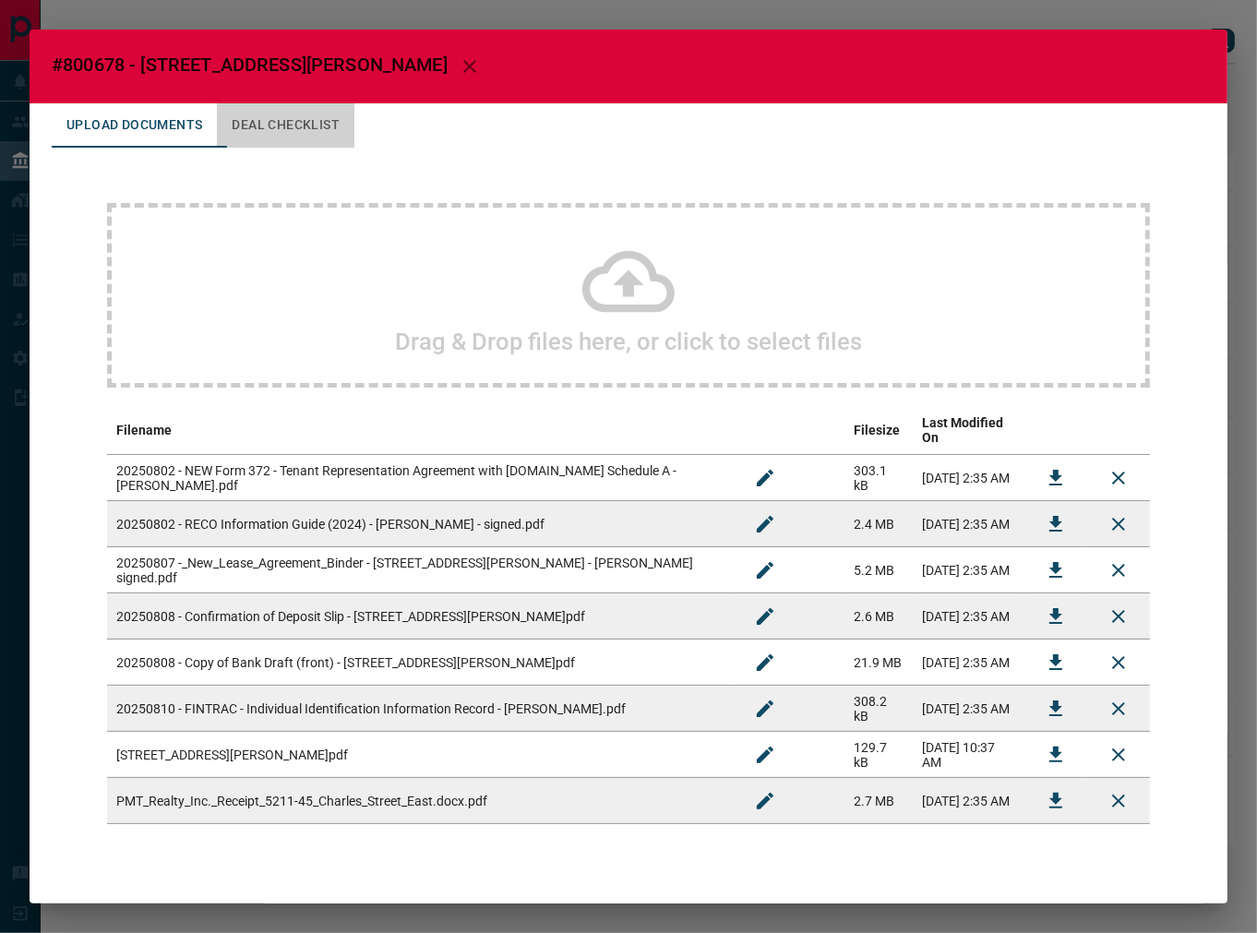
click at [316, 132] on button "Deal Checklist" at bounding box center [285, 125] width 137 height 44
